Goal: Information Seeking & Learning: Understand process/instructions

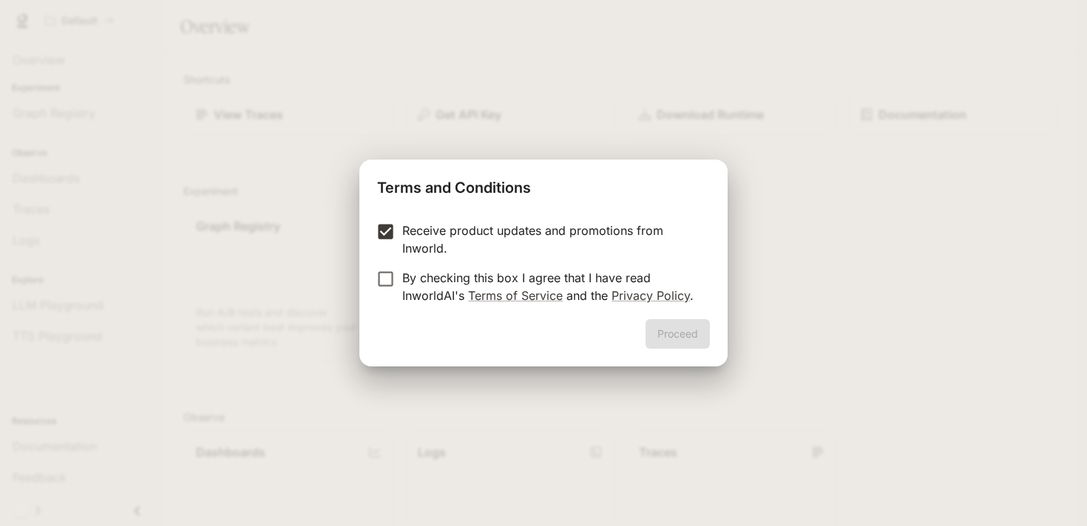
click at [407, 278] on p "By checking this box I agree that I have read InworldAI's Terms of Service and …" at bounding box center [550, 286] width 296 height 35
click at [686, 336] on button "Proceed" at bounding box center [677, 334] width 64 height 30
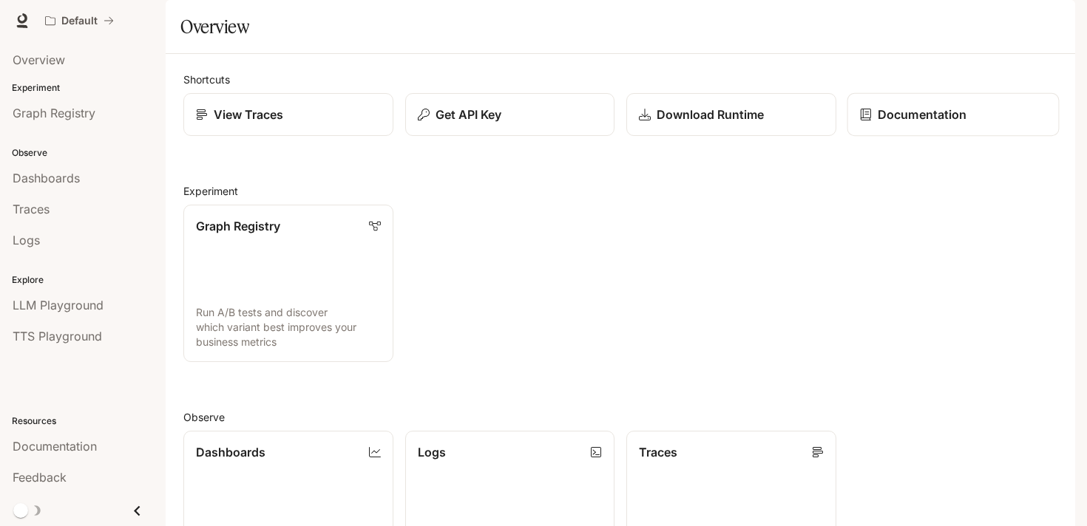
click at [867, 121] on icon at bounding box center [865, 115] width 12 height 12
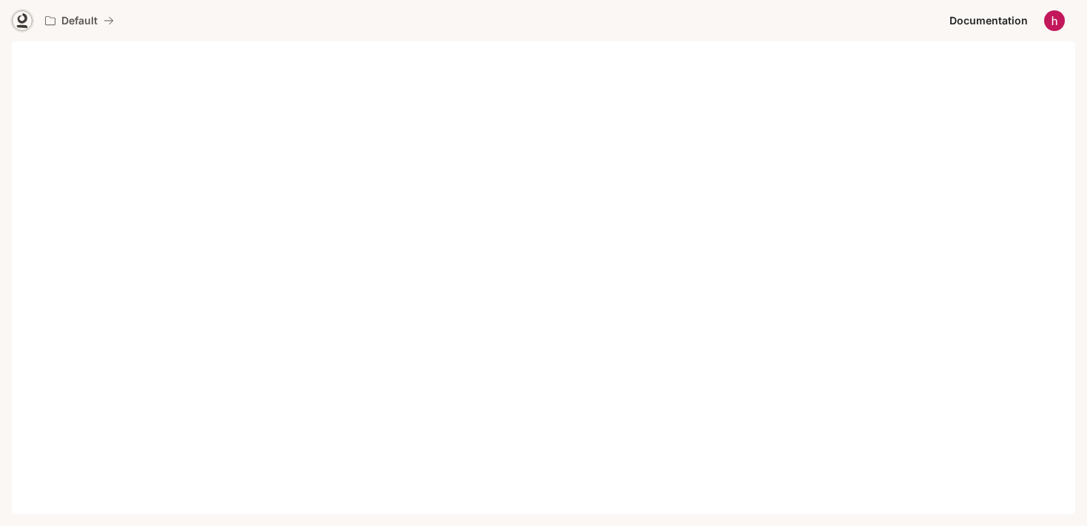
click at [21, 23] on icon at bounding box center [23, 18] width 10 height 10
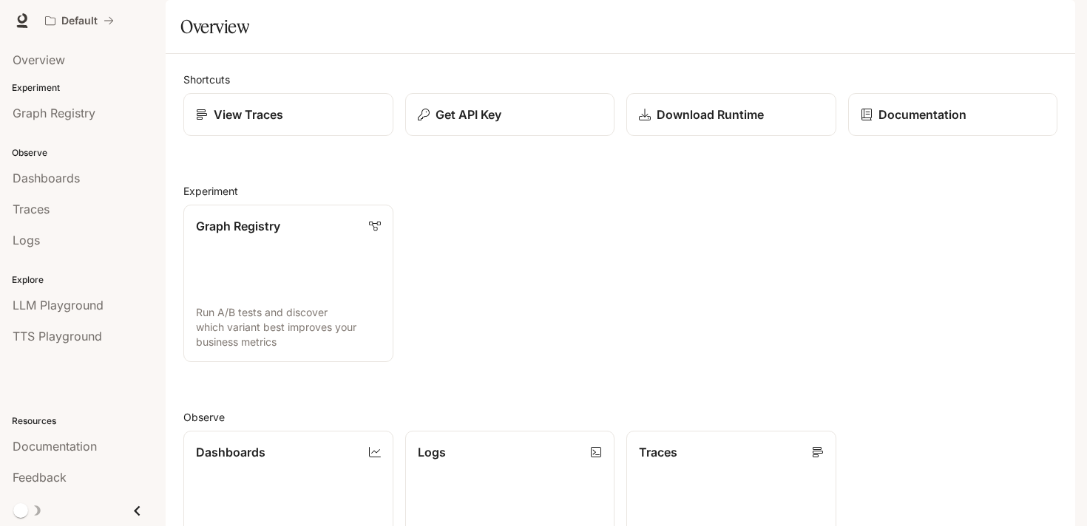
scroll to position [357, 0]
